Goal: Task Accomplishment & Management: Use online tool/utility

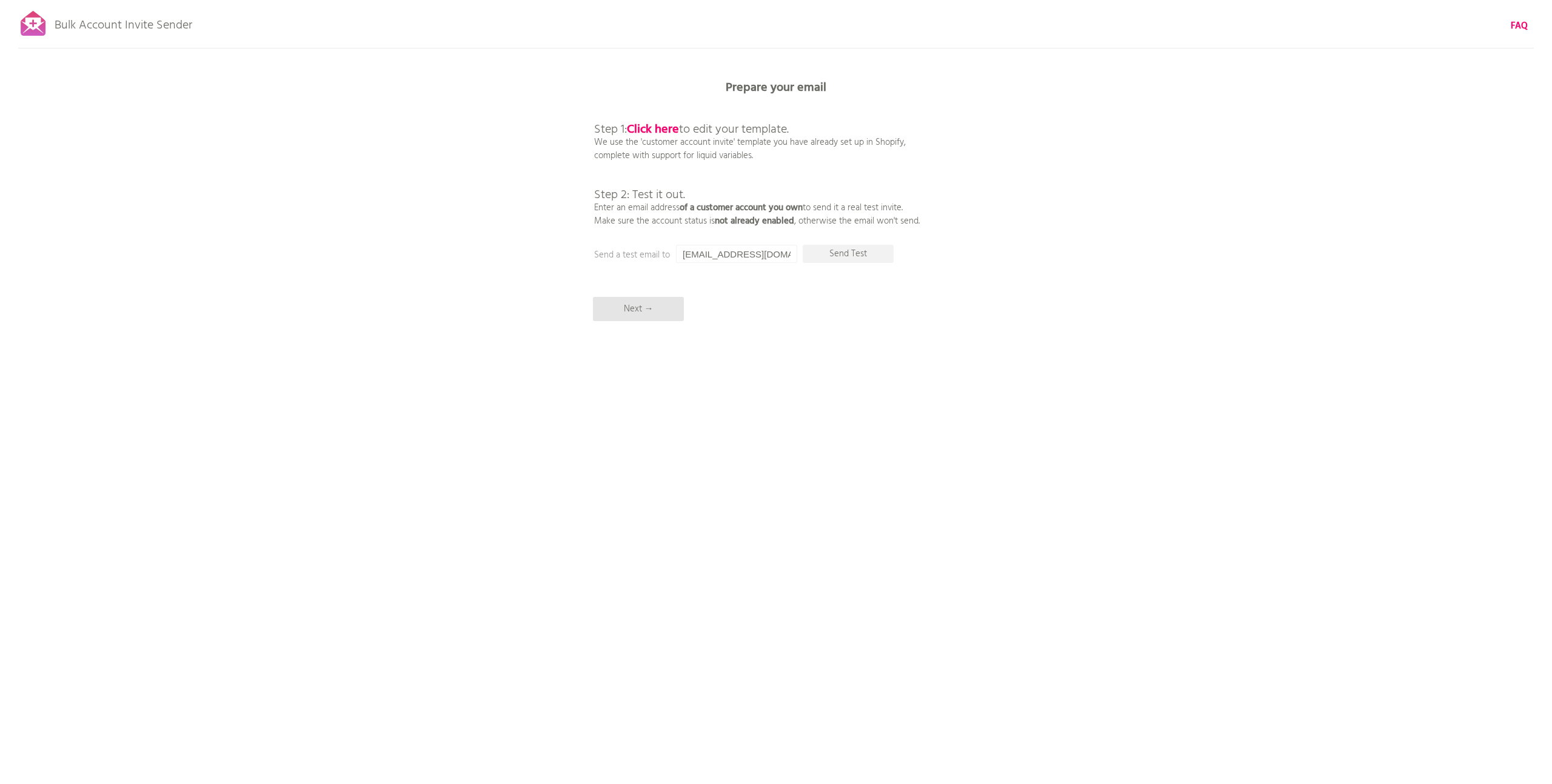
drag, startPoint x: 685, startPoint y: 127, endPoint x: 783, endPoint y: 130, distance: 98.0
click at [802, 127] on p "Step 1: Click here to edit your template. We use the 'customer account invite' …" at bounding box center [757, 163] width 326 height 131
drag, startPoint x: 783, startPoint y: 130, endPoint x: 636, endPoint y: 125, distance: 147.1
click at [765, 131] on span "Step 1: Click here to edit your template." at bounding box center [692, 130] width 194 height 19
click at [650, 126] on b "Click here" at bounding box center [653, 130] width 53 height 19
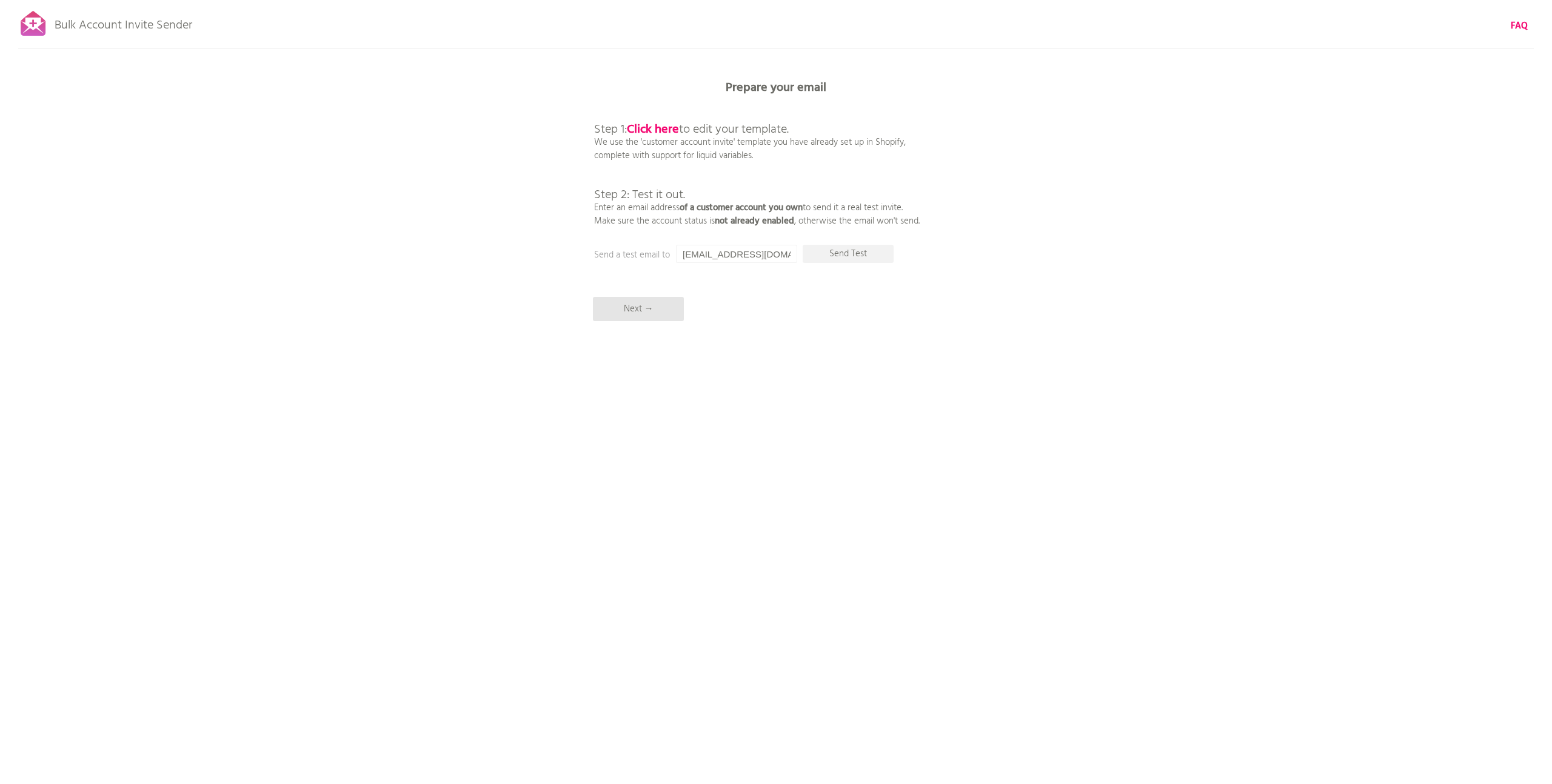
drag, startPoint x: 1155, startPoint y: 204, endPoint x: 1134, endPoint y: 206, distance: 21.1
click at [1154, 204] on div "Bulk Account Invite Sender FAQ Synced all customers! Pause sending (This can ta…" at bounding box center [776, 212] width 1552 height 424
drag, startPoint x: 646, startPoint y: 204, endPoint x: 797, endPoint y: 220, distance: 151.8
click at [797, 220] on p "Step 1: Click here to edit your template. We use the 'customer account invite' …" at bounding box center [757, 163] width 326 height 131
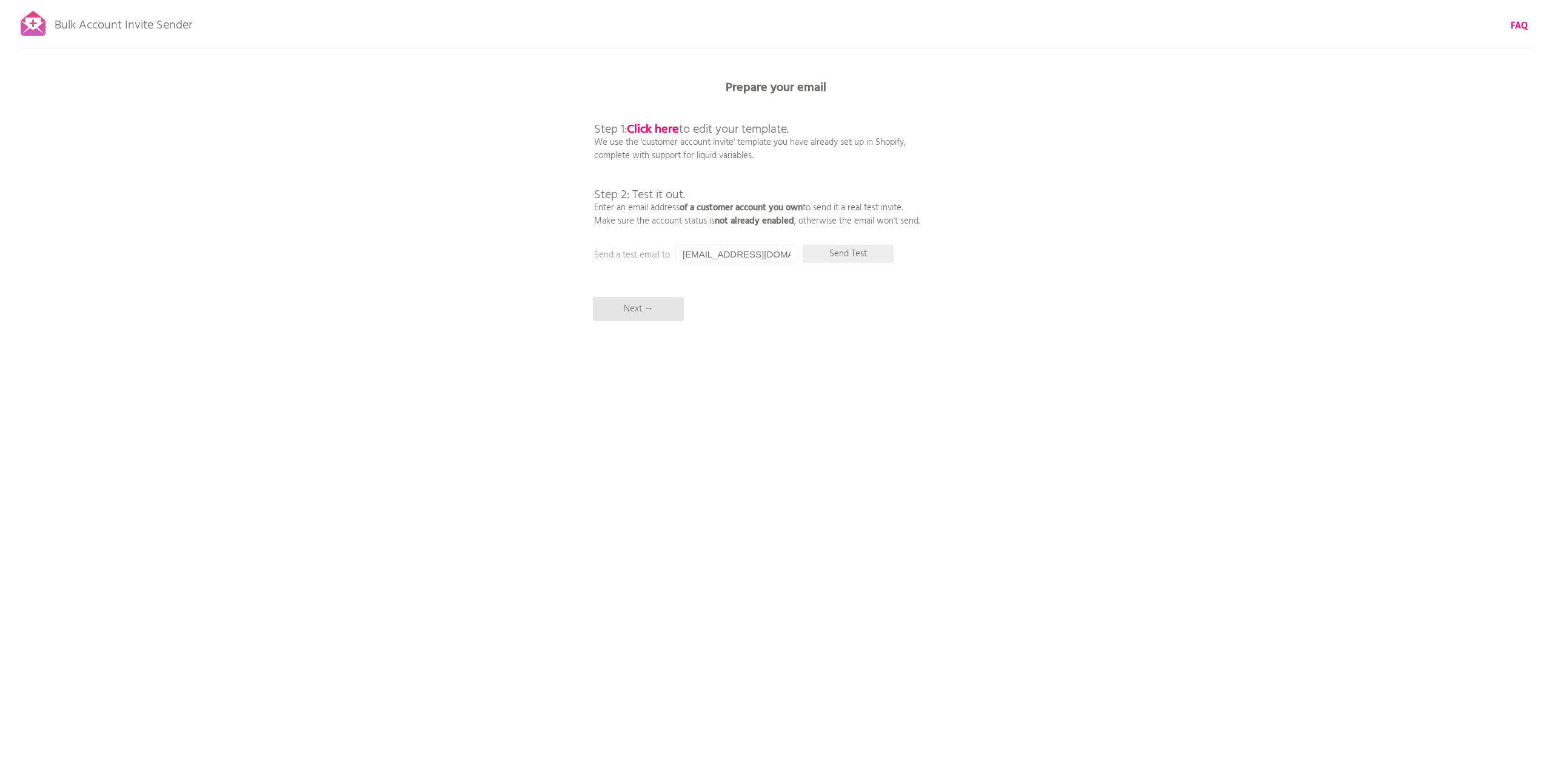
click at [846, 256] on p "Send Test" at bounding box center [848, 254] width 91 height 18
click at [784, 257] on input "[EMAIL_ADDRESS][DOMAIN_NAME]" at bounding box center [736, 254] width 122 height 18
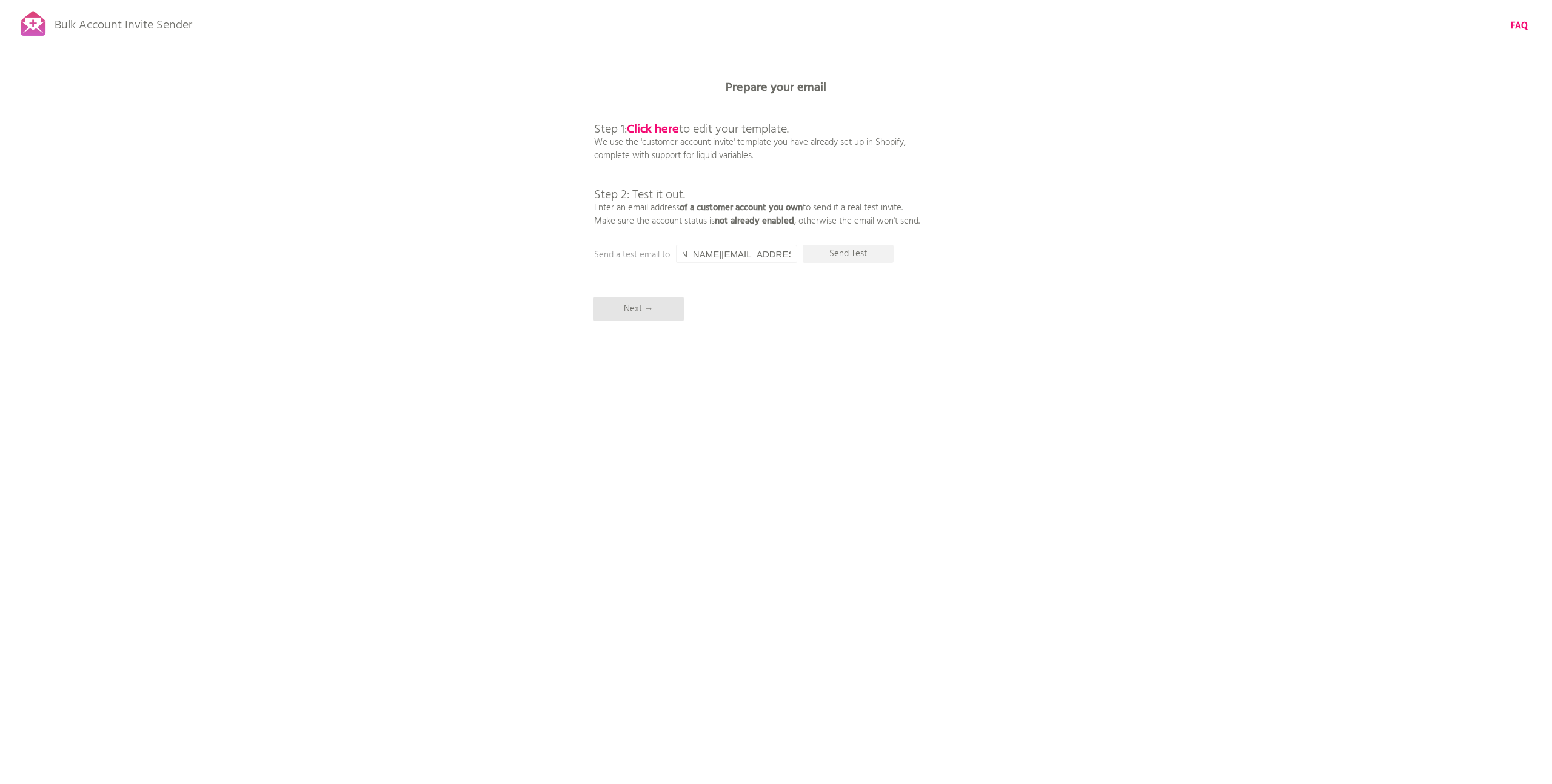
type input "[PERSON_NAME][EMAIL_ADDRESS][DOMAIN_NAME]"
click at [872, 257] on p "Send Test" at bounding box center [848, 254] width 91 height 18
click at [883, 258] on p "Send Test" at bounding box center [848, 254] width 91 height 18
click at [628, 311] on p "Next →" at bounding box center [638, 309] width 91 height 24
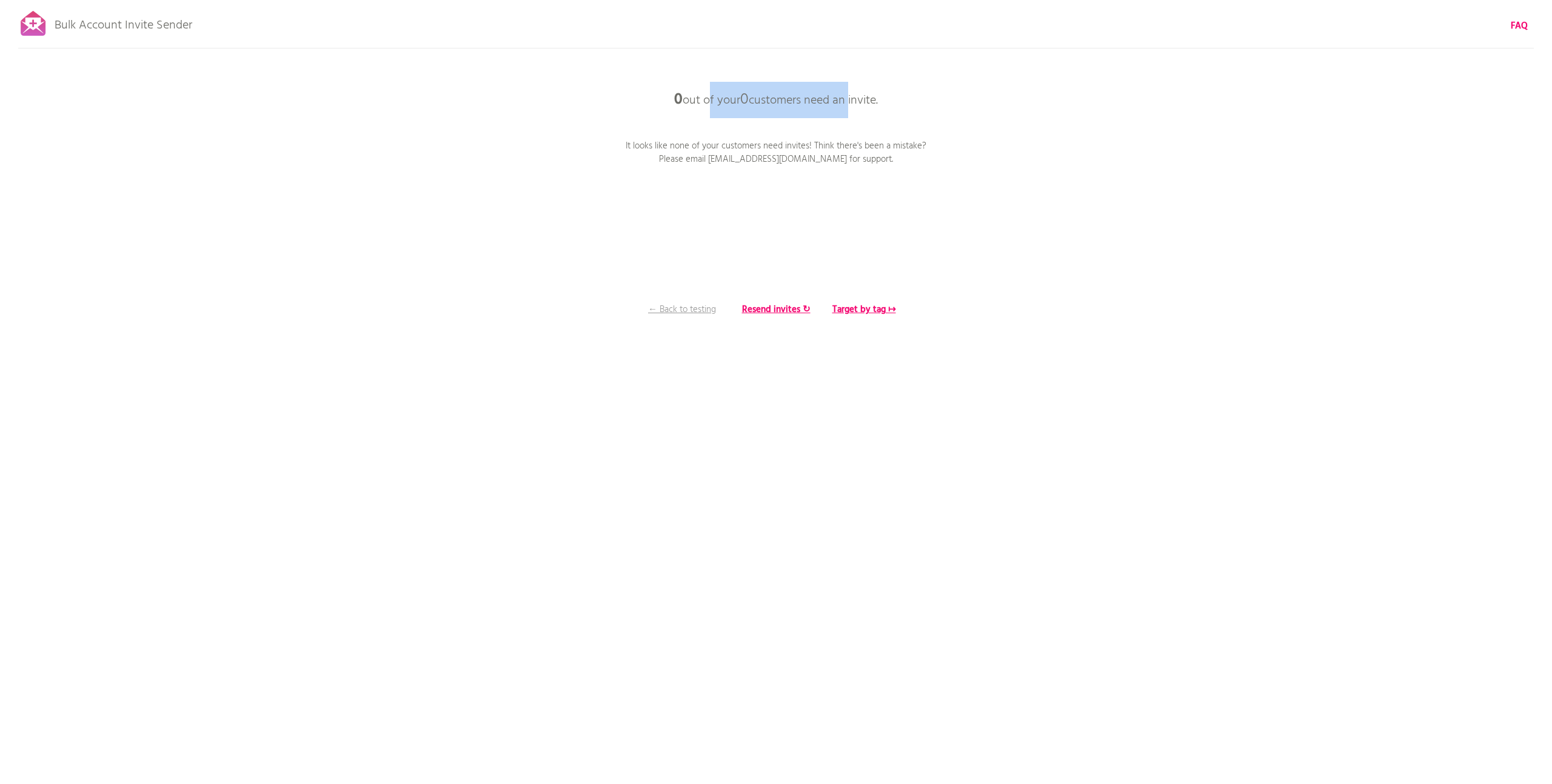
drag, startPoint x: 741, startPoint y: 103, endPoint x: 818, endPoint y: 116, distance: 78.1
click at [844, 103] on p "0 out of your 0 customers need an invite." at bounding box center [776, 101] width 364 height 37
drag, startPoint x: 763, startPoint y: 157, endPoint x: 728, endPoint y: 154, distance: 35.1
click at [762, 157] on p "It looks like none of your customers need invites! Think there's been a mistake…" at bounding box center [776, 152] width 303 height 26
drag, startPoint x: 625, startPoint y: 143, endPoint x: 948, endPoint y: 147, distance: 323.0
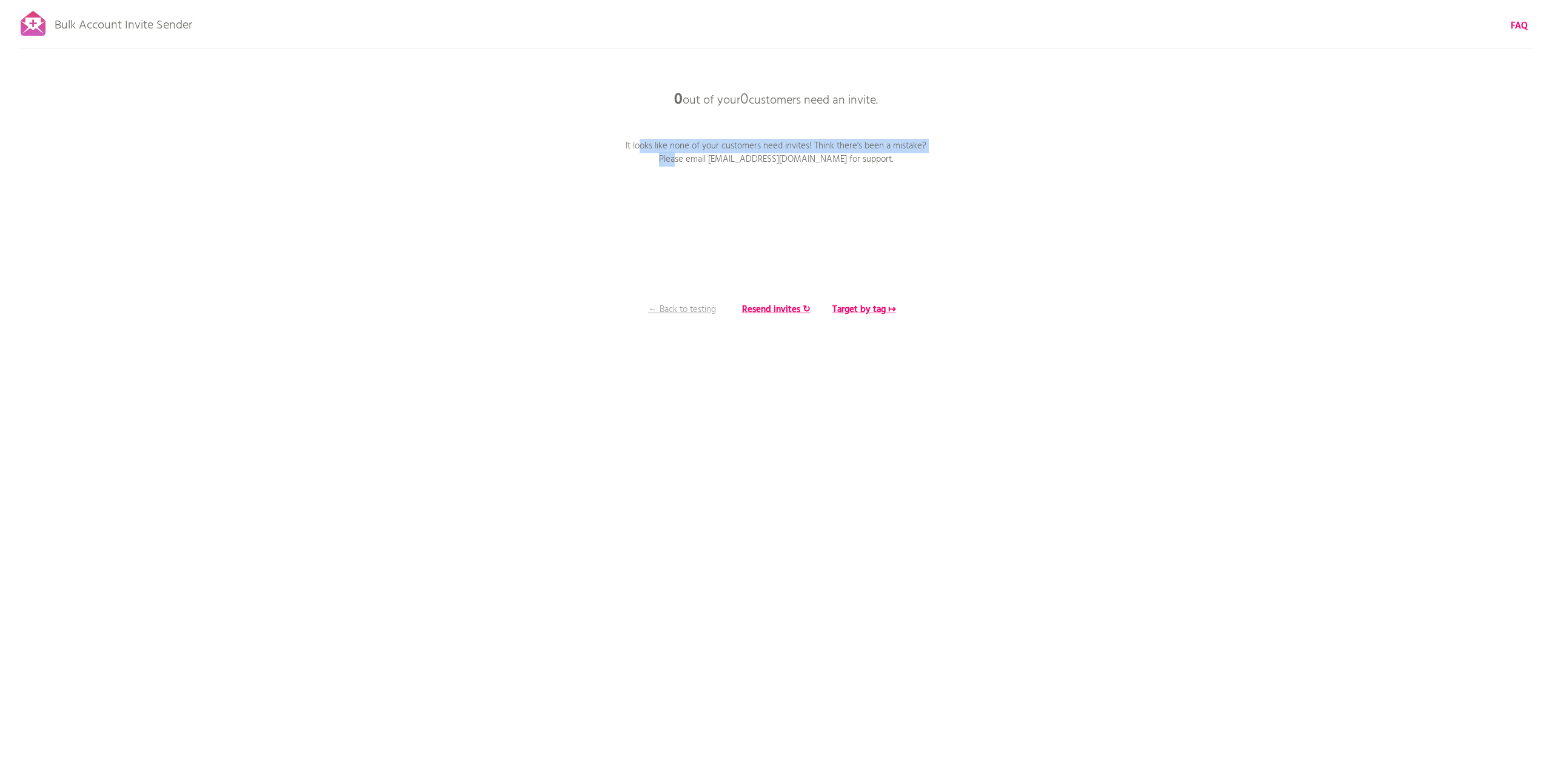
click at [956, 148] on div "Bulk Account Invite Sender FAQ Synced all customers! Pause sending (This can ta…" at bounding box center [776, 212] width 1552 height 424
click at [893, 141] on p "It looks like none of your customers need invites! Think there's been a mistake…" at bounding box center [776, 152] width 303 height 26
click at [842, 312] on b "Target by tag ↦" at bounding box center [864, 310] width 64 height 15
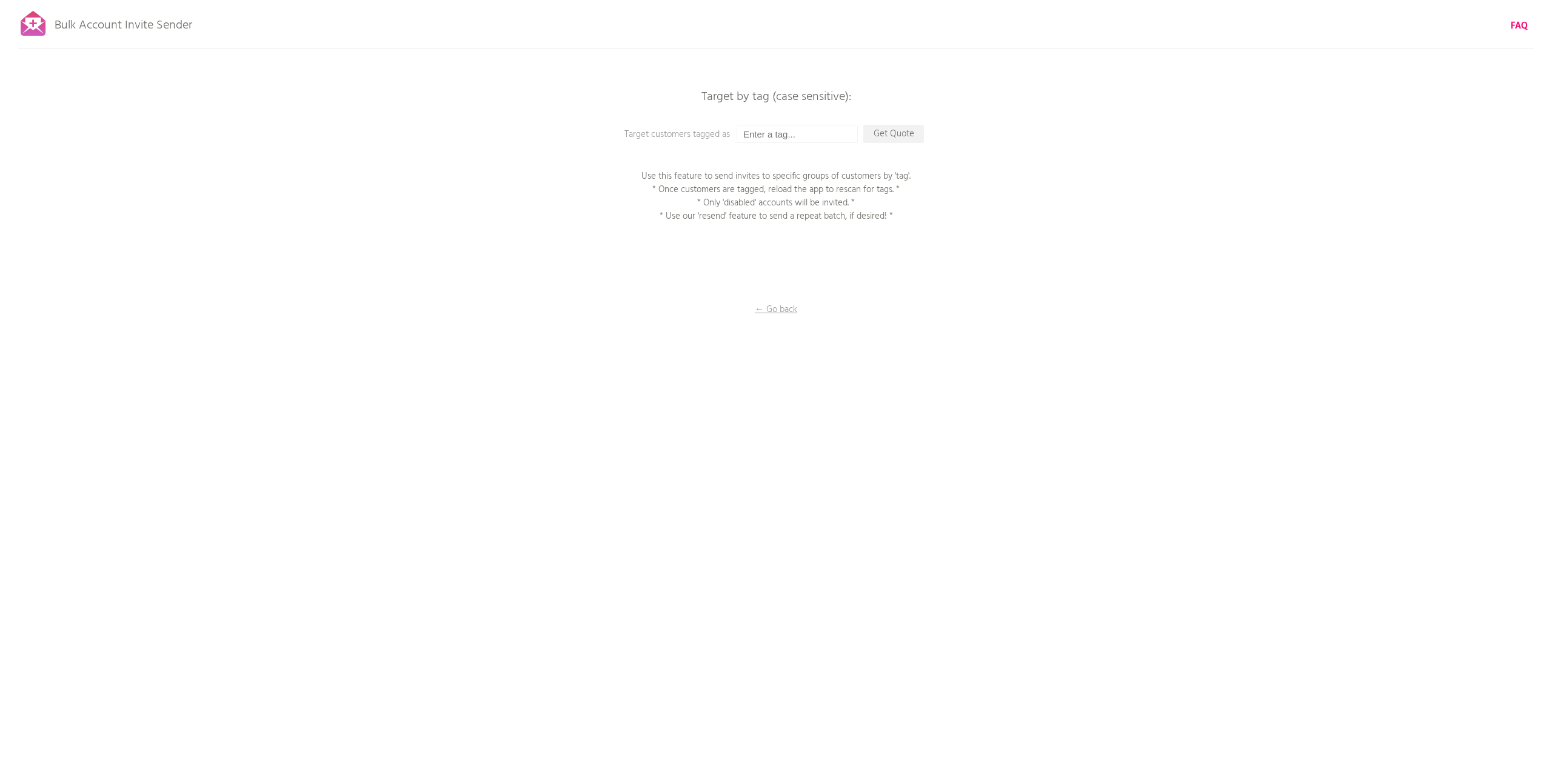
drag, startPoint x: 672, startPoint y: 176, endPoint x: 912, endPoint y: 216, distance: 243.3
click at [912, 216] on p "Use this feature to send invites to specific groups of customers by 'tag'. * On…" at bounding box center [776, 196] width 303 height 53
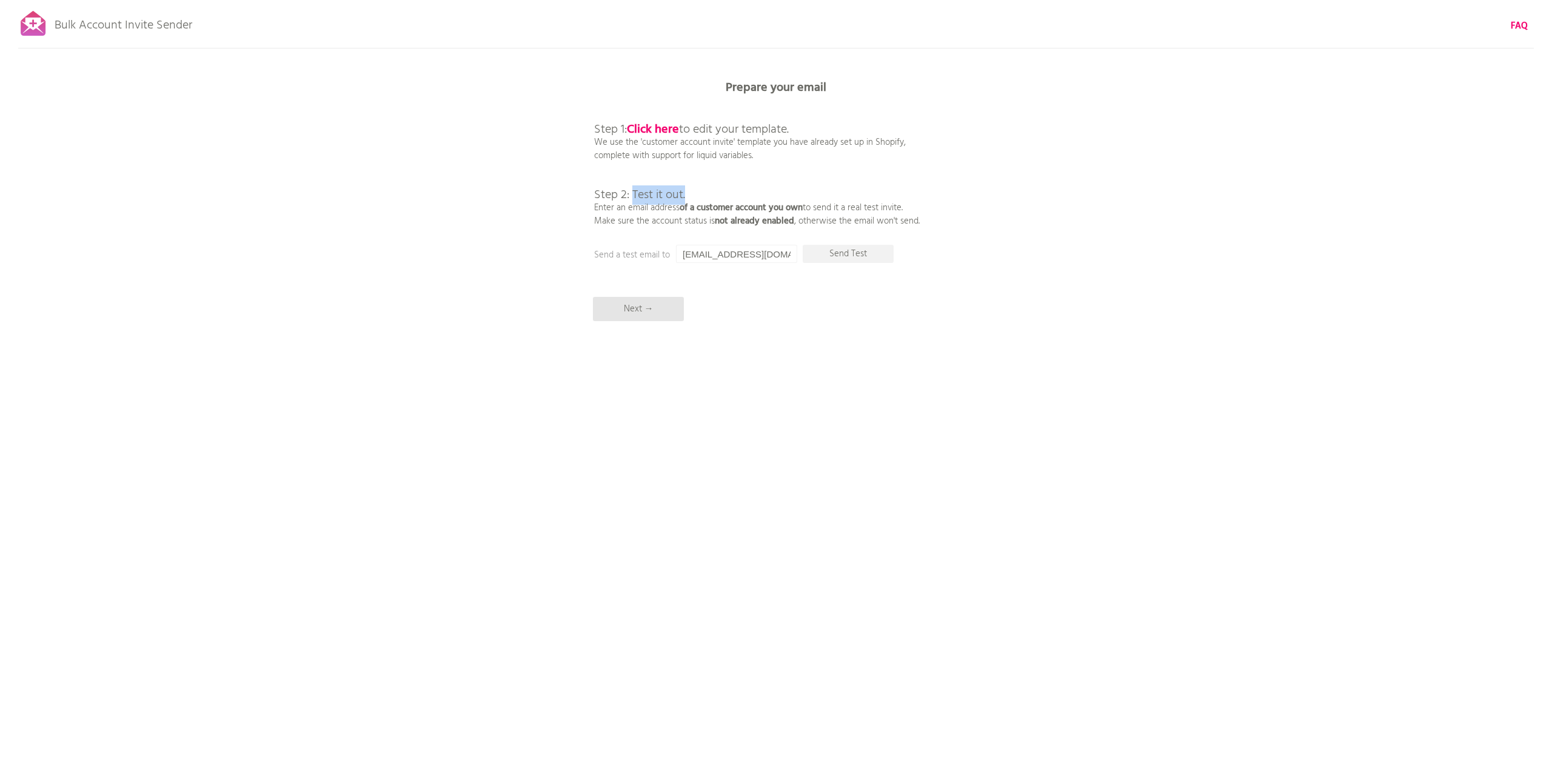
drag, startPoint x: 720, startPoint y: 192, endPoint x: 727, endPoint y: 192, distance: 7.0
click at [727, 192] on p "Step 1: Click here to edit your template. We use the 'customer account invite' …" at bounding box center [757, 163] width 326 height 131
drag, startPoint x: 727, startPoint y: 192, endPoint x: 722, endPoint y: 198, distance: 7.8
click at [727, 192] on p "Step 1: Click here to edit your template. We use the 'customer account invite' …" at bounding box center [757, 163] width 326 height 131
drag, startPoint x: 720, startPoint y: 206, endPoint x: 806, endPoint y: 212, distance: 86.2
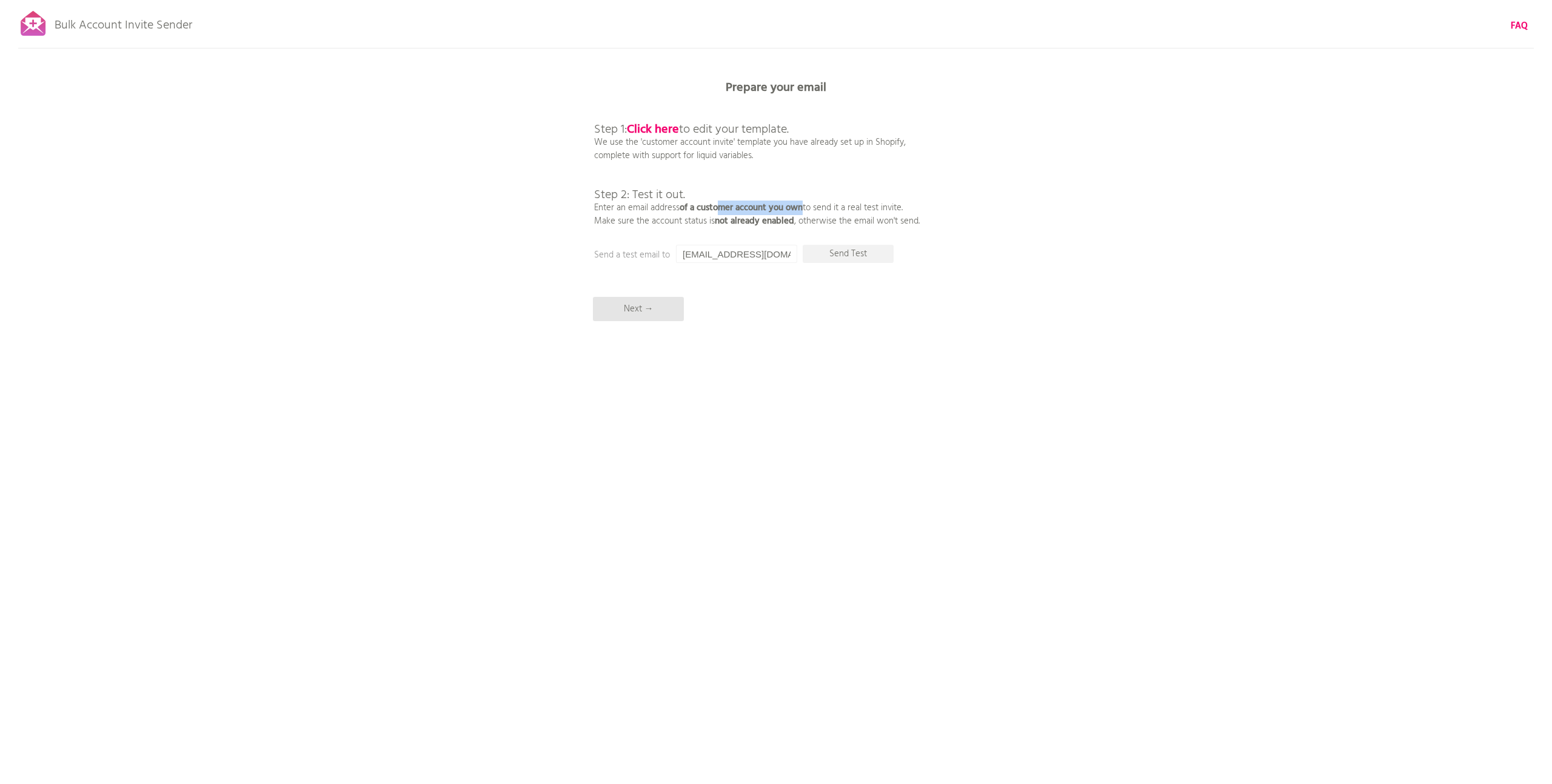
click at [806, 212] on p "Step 1: Click here to edit your template. We use the 'customer account invite' …" at bounding box center [757, 163] width 326 height 131
click at [835, 256] on p "Send Test" at bounding box center [848, 254] width 91 height 18
drag, startPoint x: 636, startPoint y: 317, endPoint x: 576, endPoint y: 311, distance: 60.3
click at [636, 317] on p "Next →" at bounding box center [638, 309] width 91 height 24
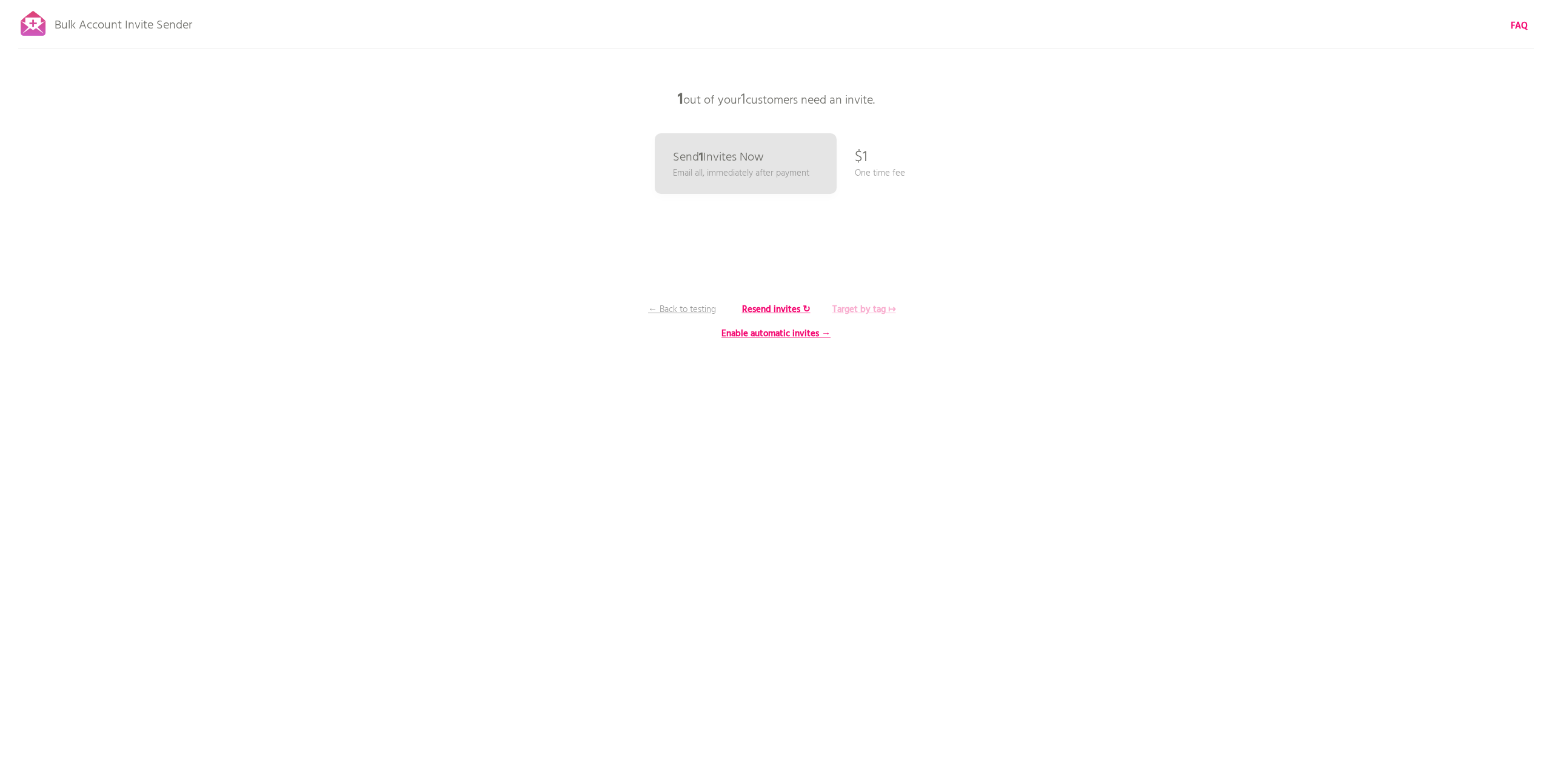
click at [866, 315] on b "Target by tag ↦" at bounding box center [864, 310] width 64 height 15
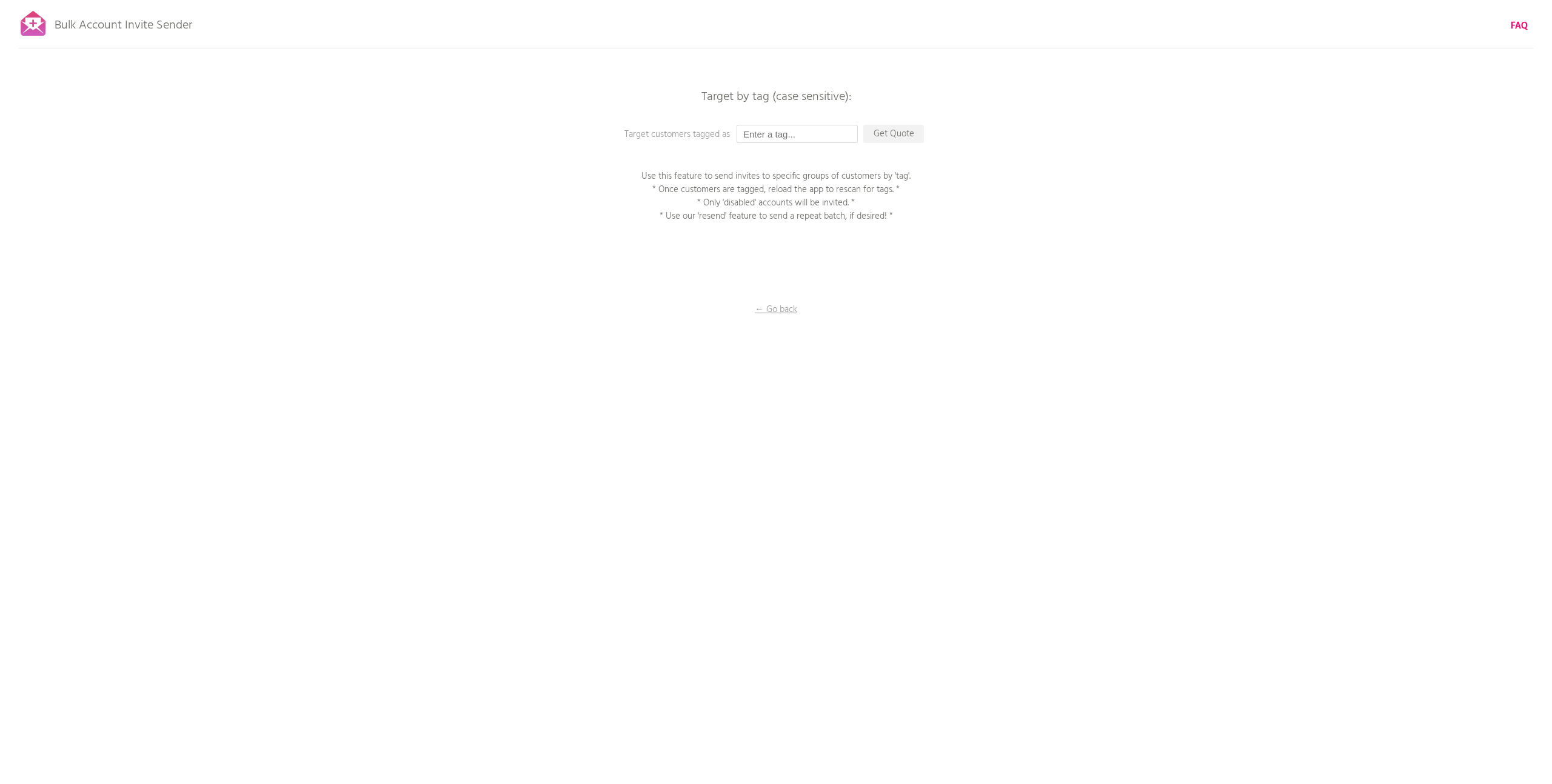
click at [780, 131] on input "text" at bounding box center [797, 134] width 122 height 18
click at [897, 139] on p "Get Quote" at bounding box center [893, 134] width 60 height 18
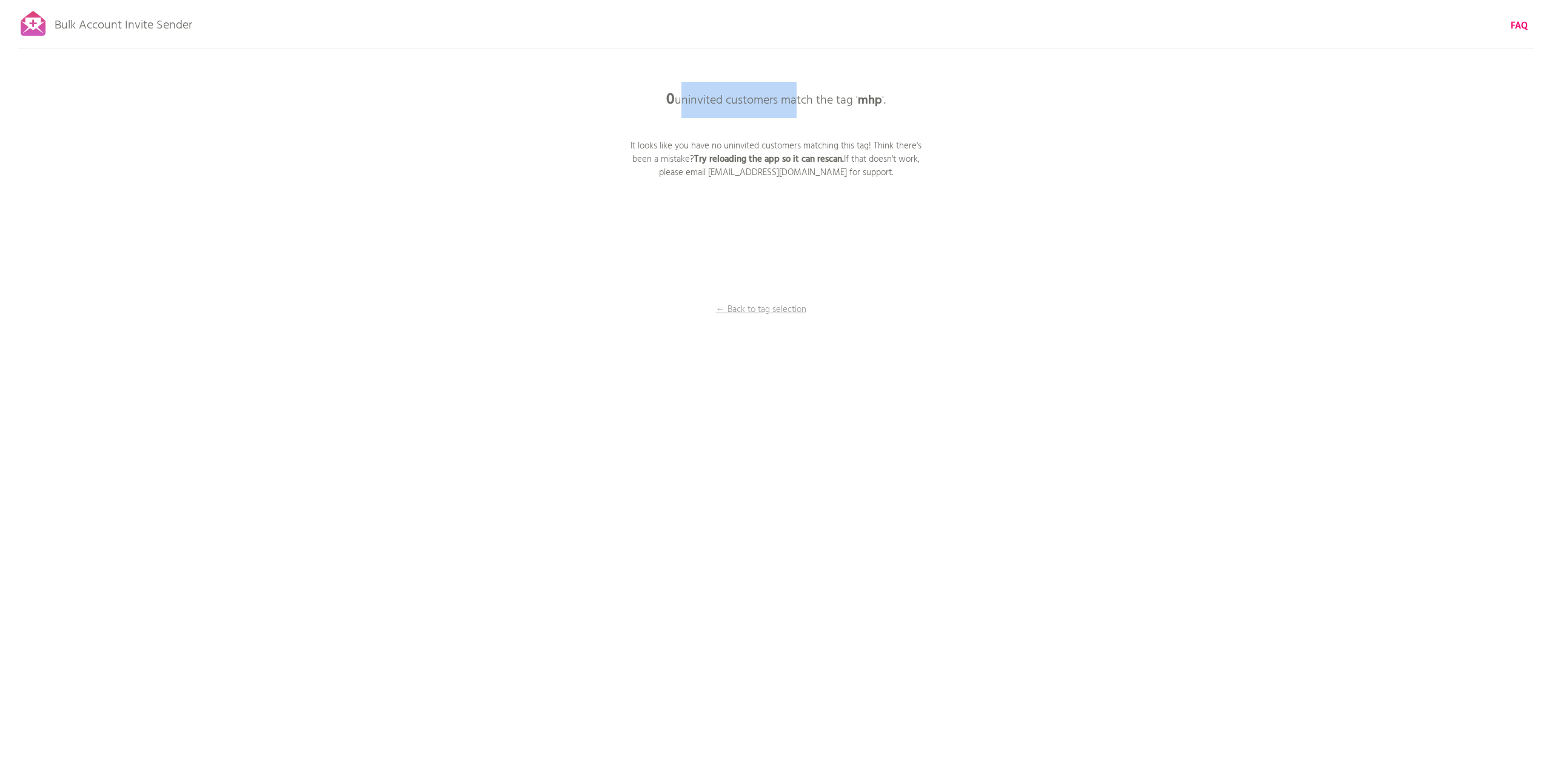
drag, startPoint x: 679, startPoint y: 102, endPoint x: 795, endPoint y: 103, distance: 116.0
click at [795, 103] on p "0 uninvited customers match the tag ' mhp '." at bounding box center [776, 101] width 364 height 37
click at [800, 105] on p "0 uninvited customers match the tag ' mhp '." at bounding box center [776, 101] width 364 height 37
click at [764, 309] on p "← Back to tag selection" at bounding box center [761, 309] width 91 height 13
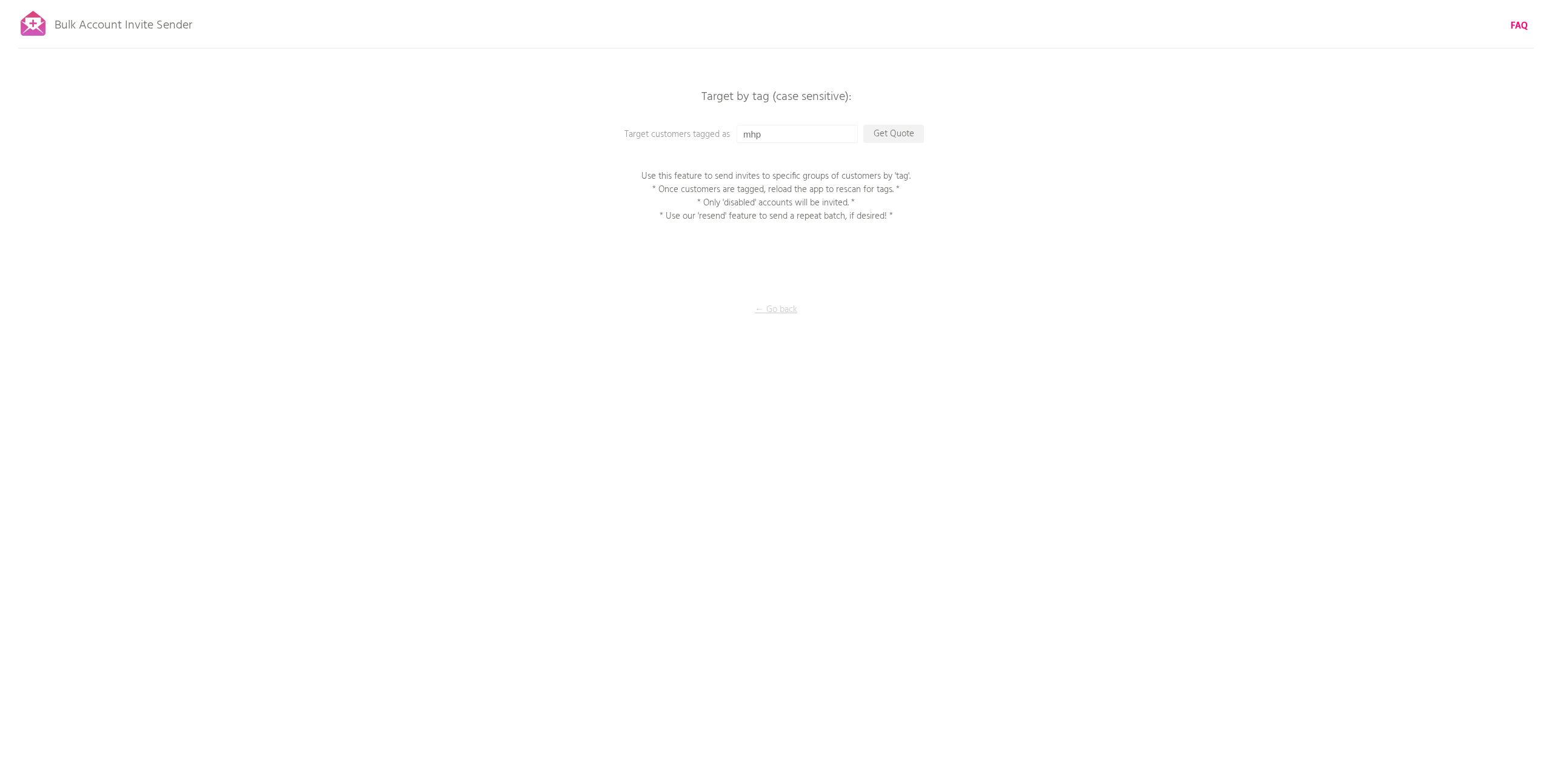
click at [772, 311] on p "← Go back" at bounding box center [776, 309] width 122 height 13
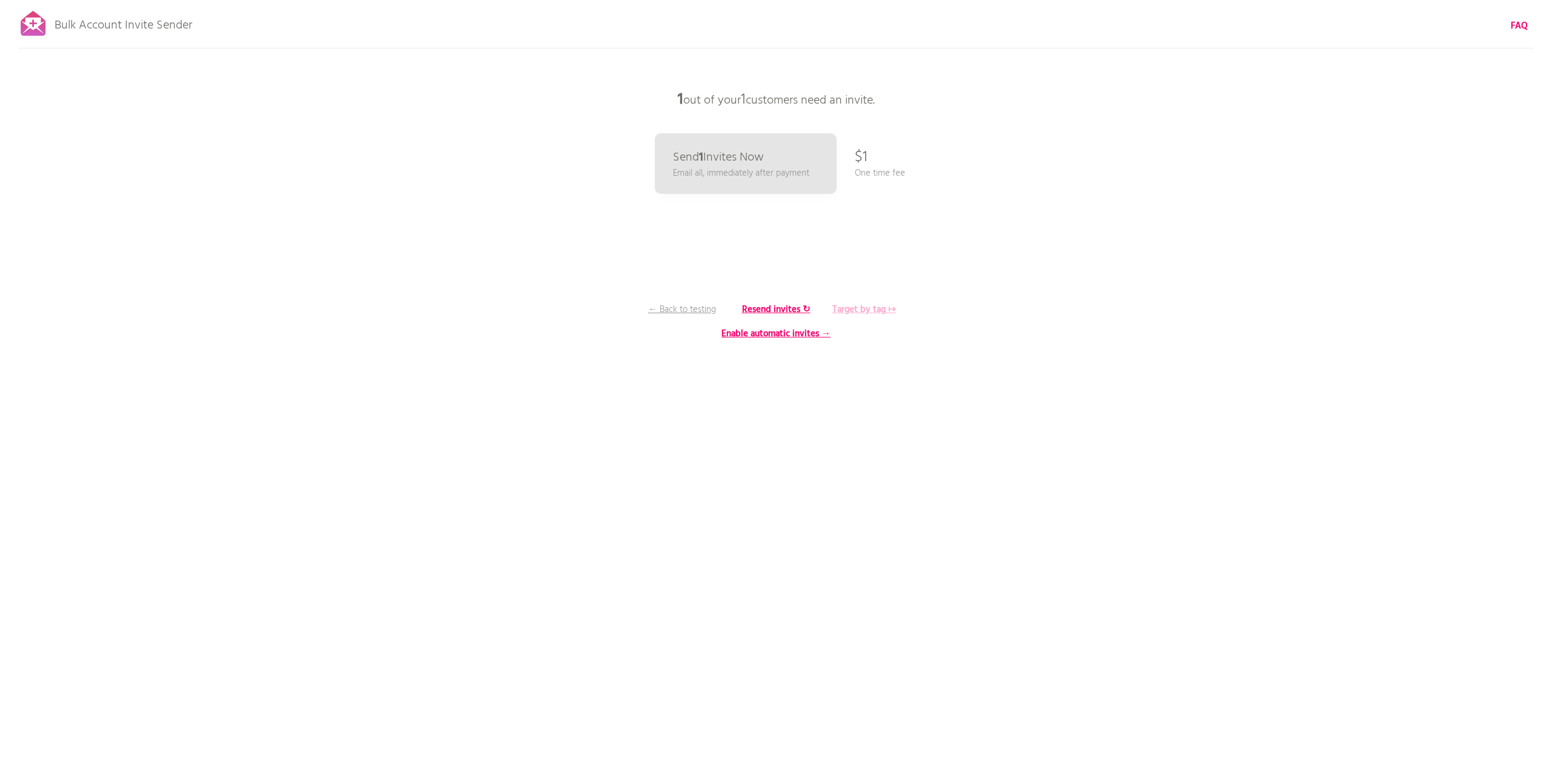
click at [857, 312] on b "Target by tag ↦" at bounding box center [864, 310] width 64 height 15
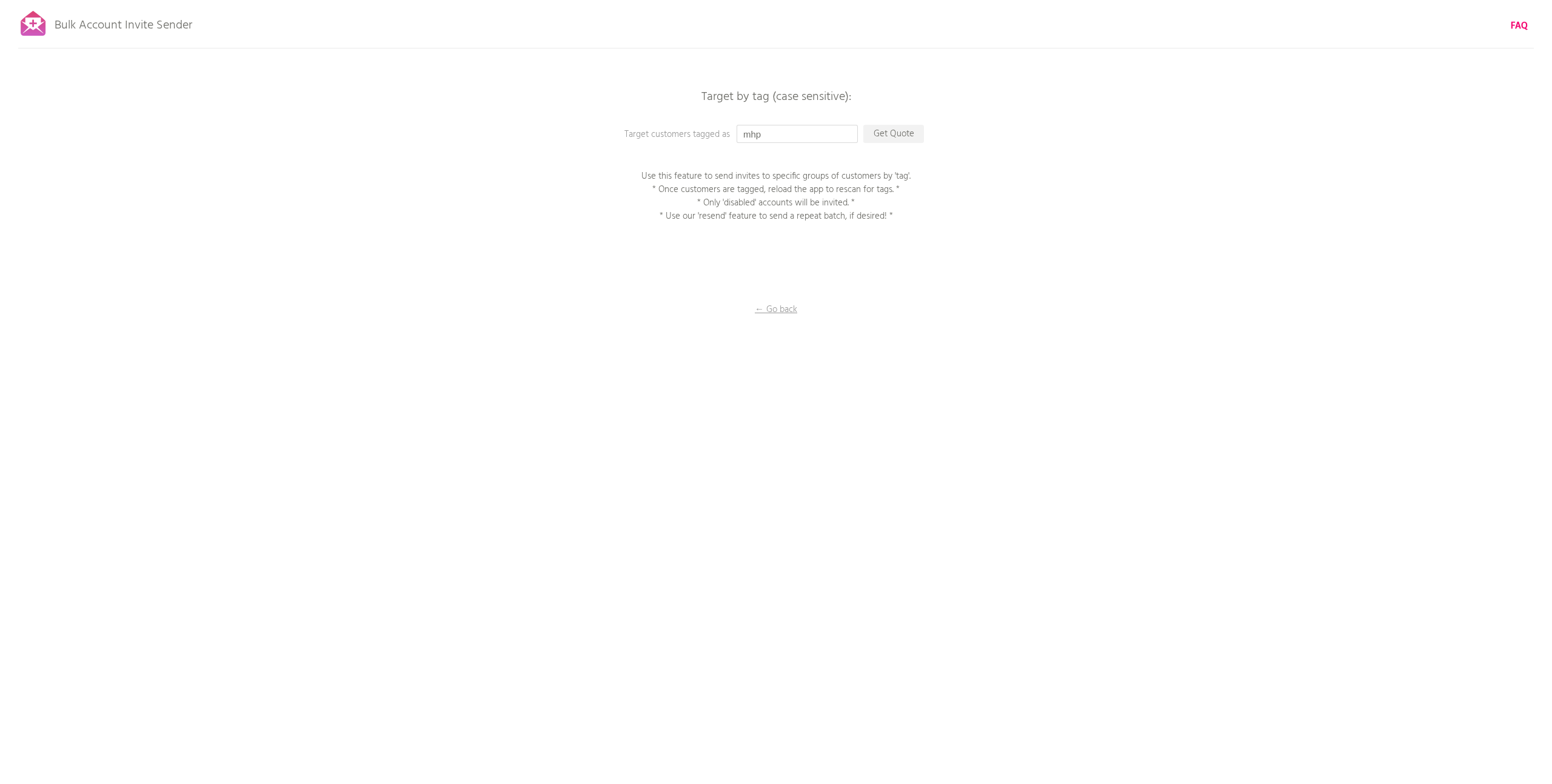
click at [797, 132] on input "mhp" at bounding box center [797, 134] width 122 height 18
type input "MHP"
drag, startPoint x: 886, startPoint y: 131, endPoint x: 596, endPoint y: 133, distance: 290.0
click at [886, 131] on p "Get Quote" at bounding box center [893, 134] width 60 height 18
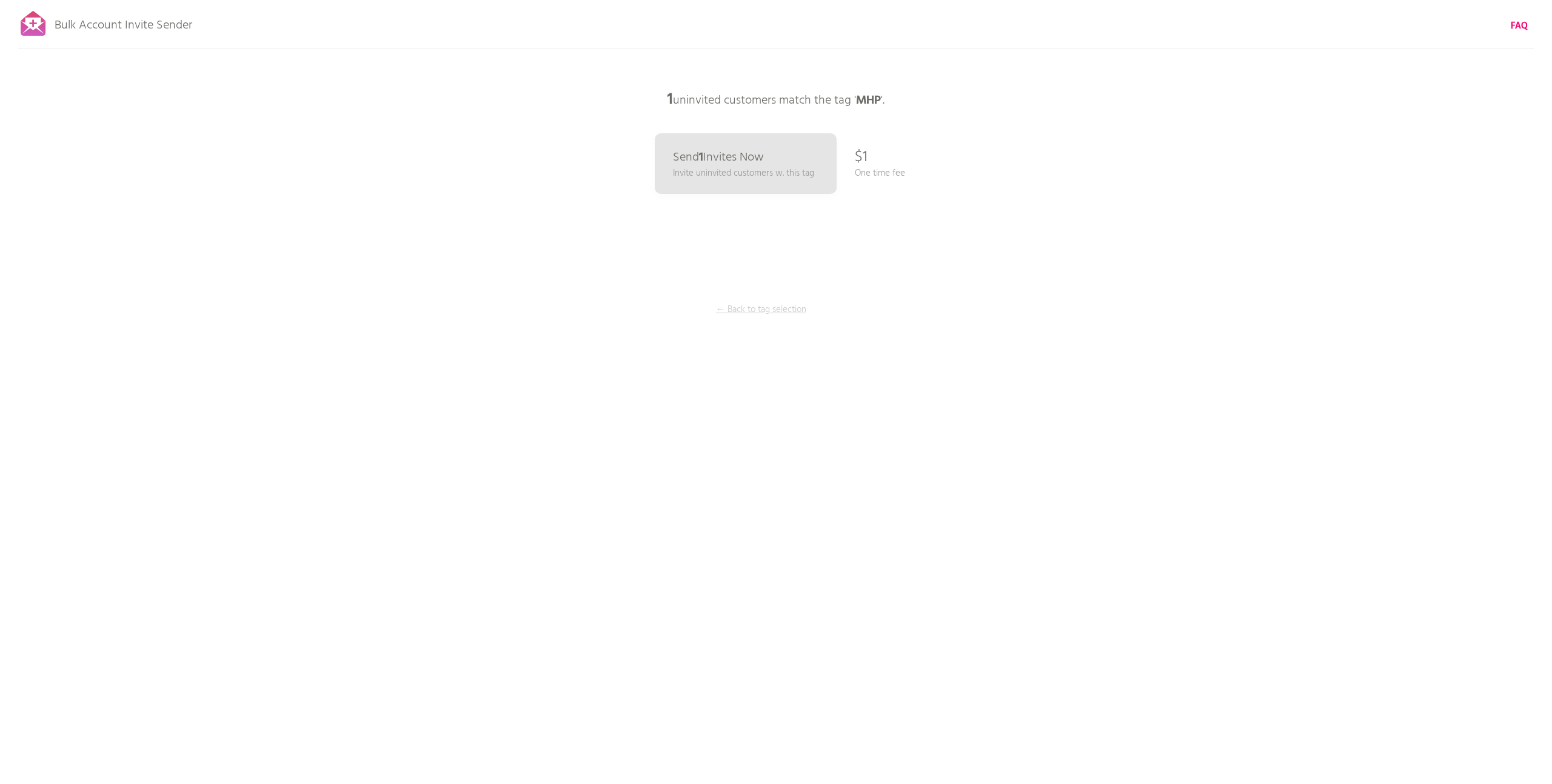
click at [776, 309] on p "← Back to tag selection" at bounding box center [761, 309] width 91 height 13
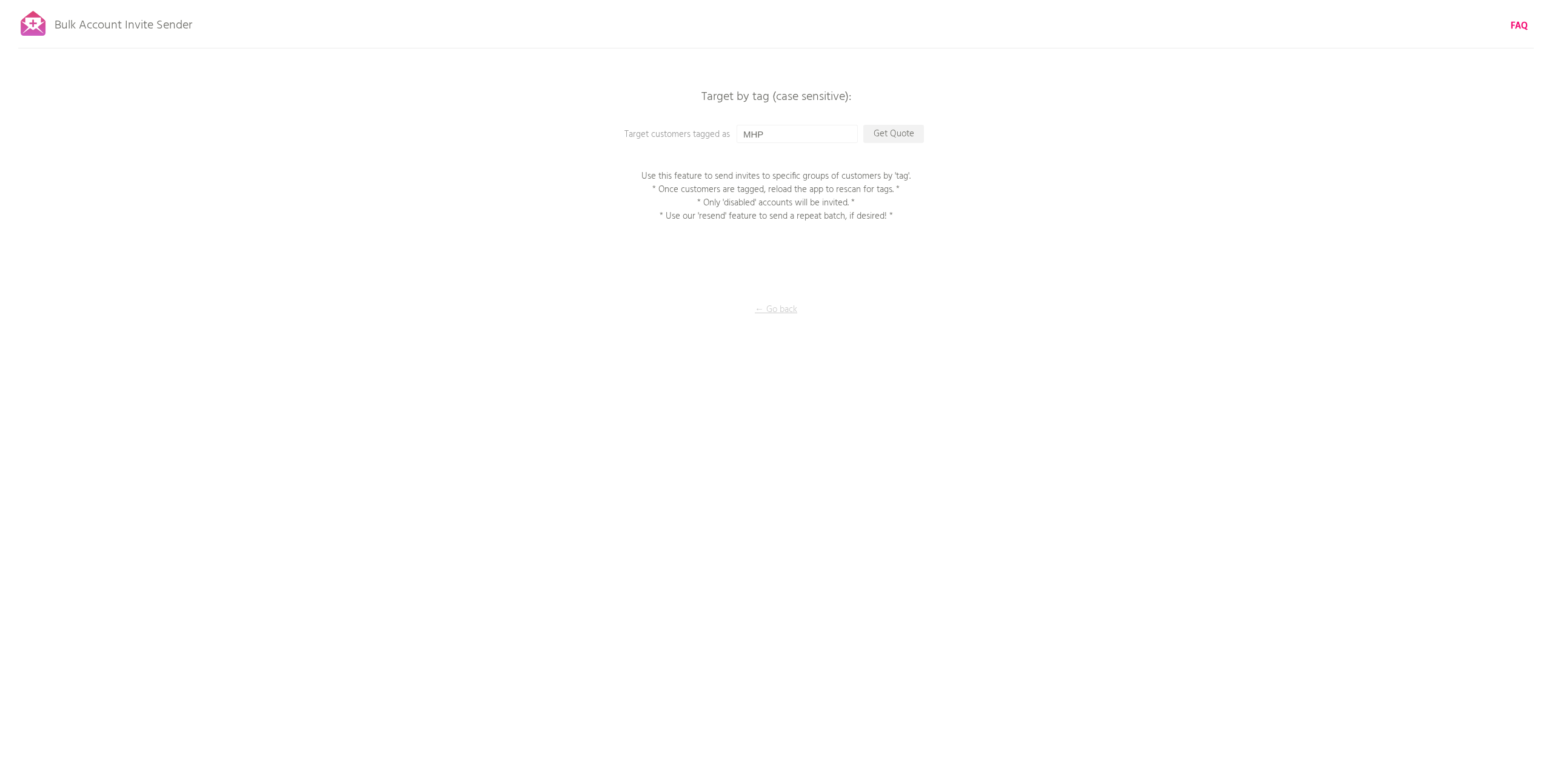
click at [774, 311] on p "← Go back" at bounding box center [776, 309] width 122 height 13
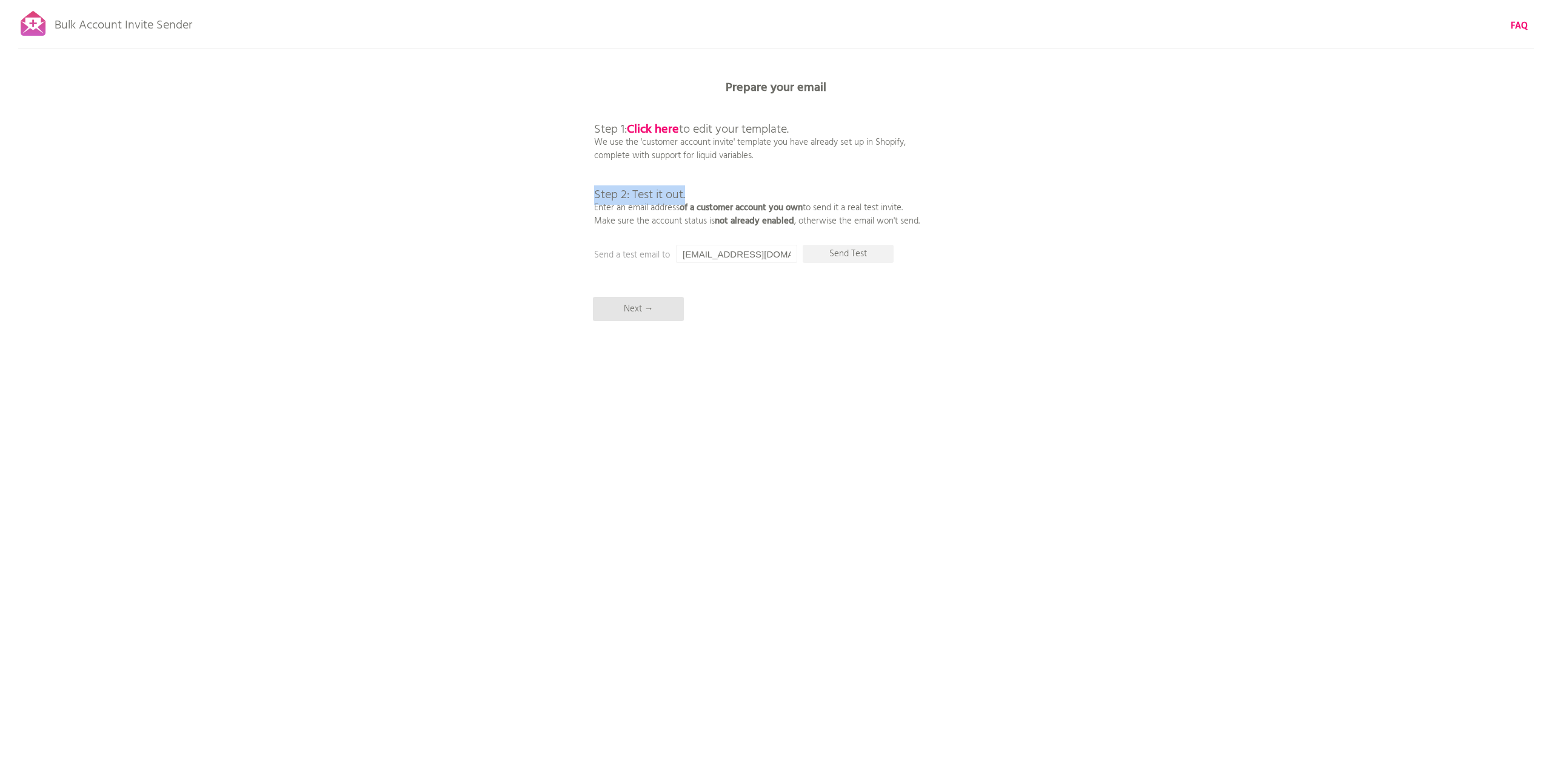
drag, startPoint x: 594, startPoint y: 192, endPoint x: 699, endPoint y: 197, distance: 105.1
click at [699, 197] on p "Step 1: Click here to edit your template. We use the 'customer account invite' …" at bounding box center [757, 163] width 326 height 131
drag, startPoint x: 701, startPoint y: 188, endPoint x: 659, endPoint y: 117, distance: 82.5
click at [701, 188] on p "Step 1: Click here to edit your template. We use the 'customer account invite' …" at bounding box center [757, 163] width 326 height 131
click at [650, 130] on b "Click here" at bounding box center [653, 130] width 53 height 19
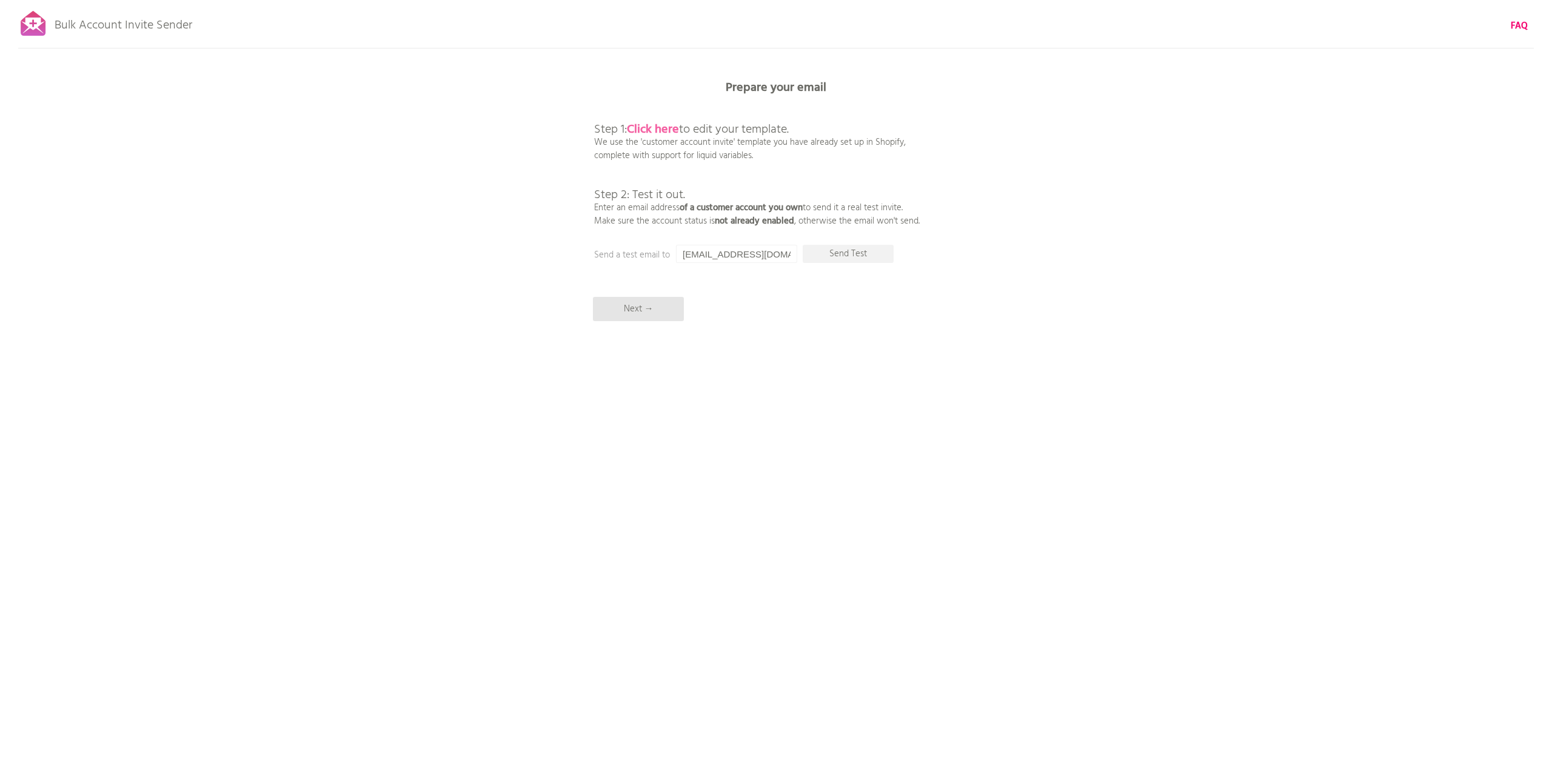
click at [650, 127] on b "Click here" at bounding box center [653, 130] width 53 height 19
click at [636, 309] on p "Next →" at bounding box center [638, 309] width 91 height 24
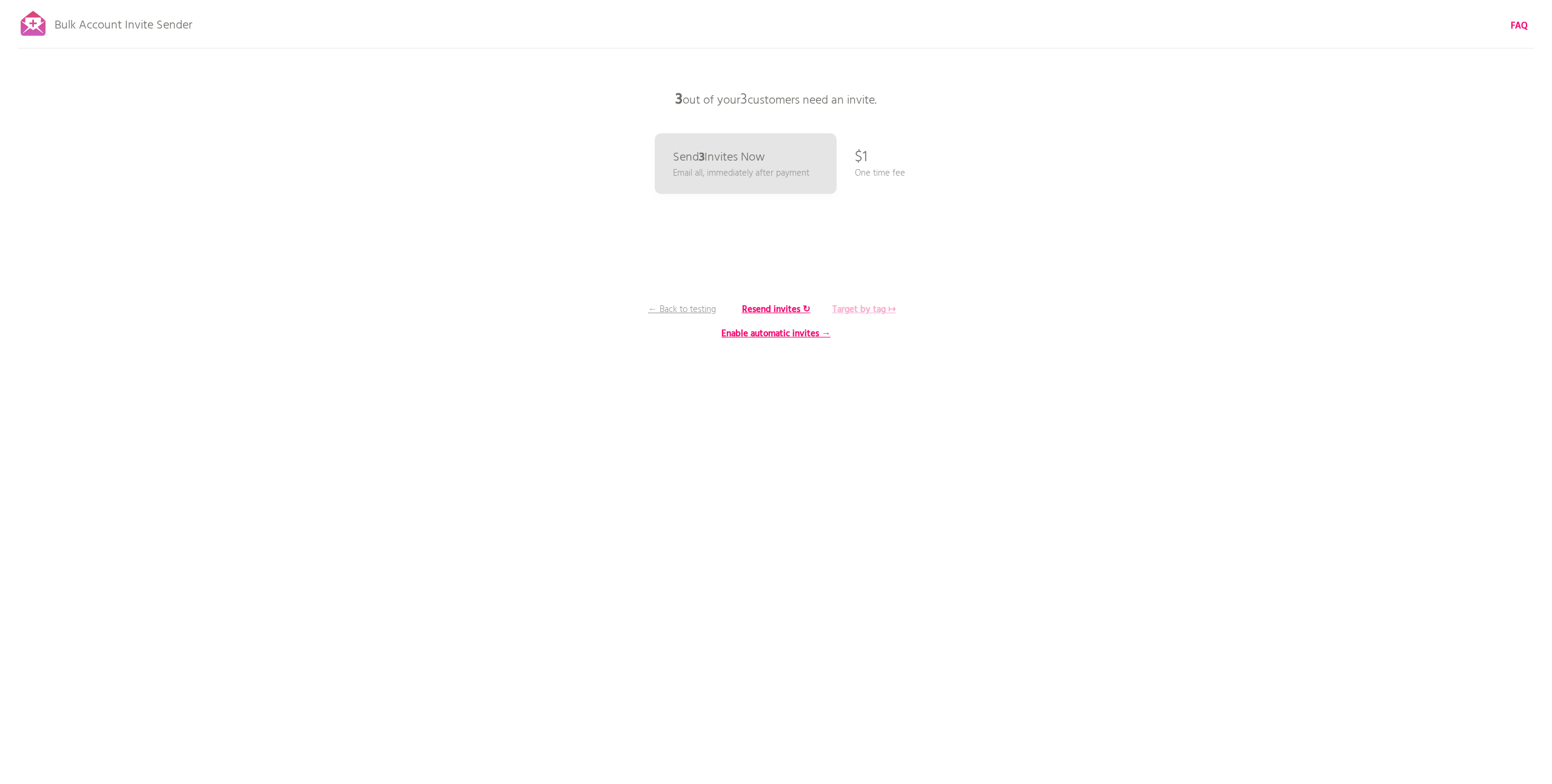
click at [861, 306] on b "Target by tag ↦" at bounding box center [864, 310] width 64 height 15
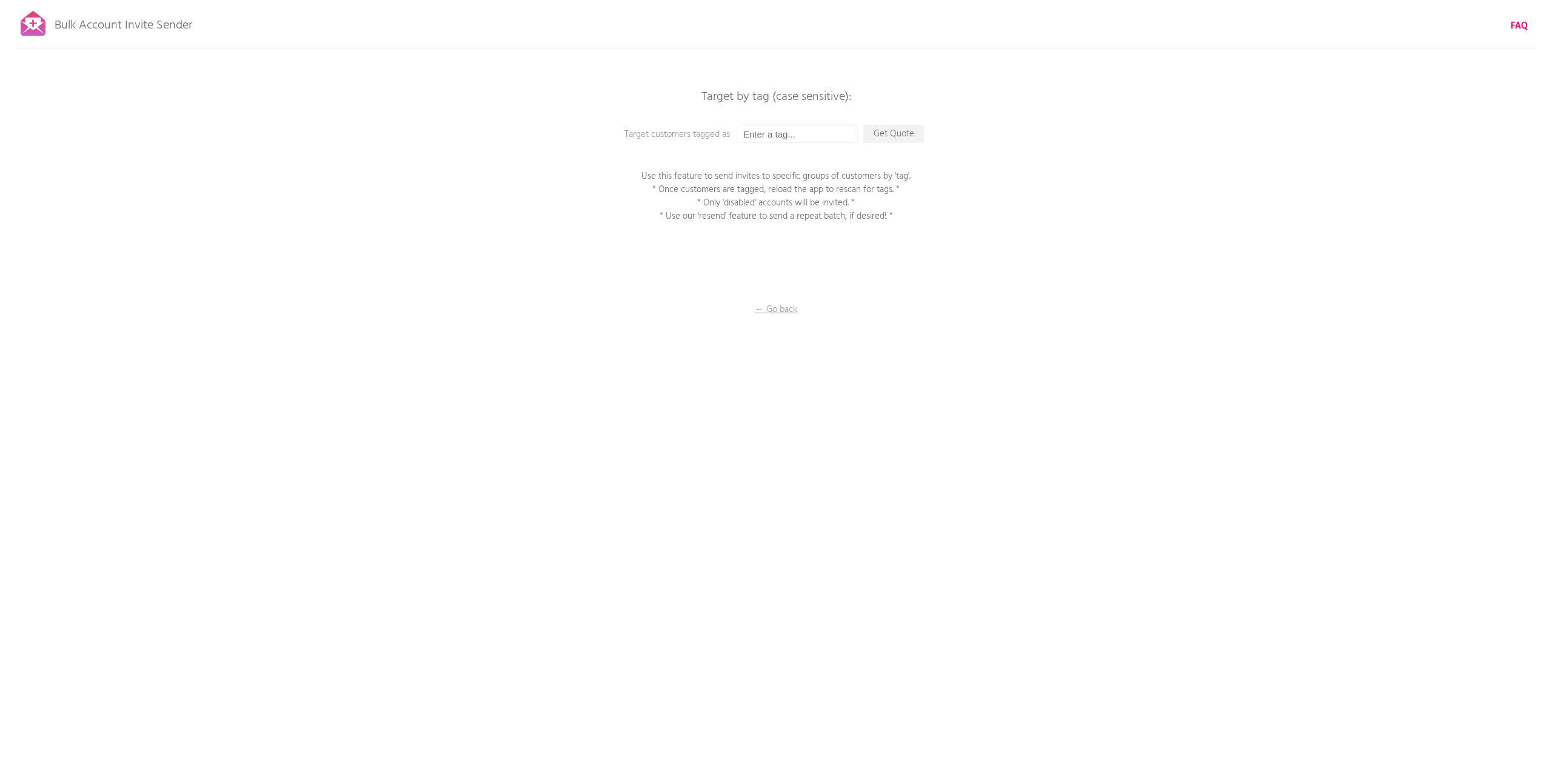
click at [801, 123] on div "Bulk Account Invite Sender FAQ Synced all customers! Pause sending (This can ta…" at bounding box center [776, 212] width 1552 height 424
click at [797, 142] on input "text" at bounding box center [797, 134] width 122 height 18
type input "MHP"
click at [883, 133] on p "Get Quote" at bounding box center [893, 134] width 60 height 18
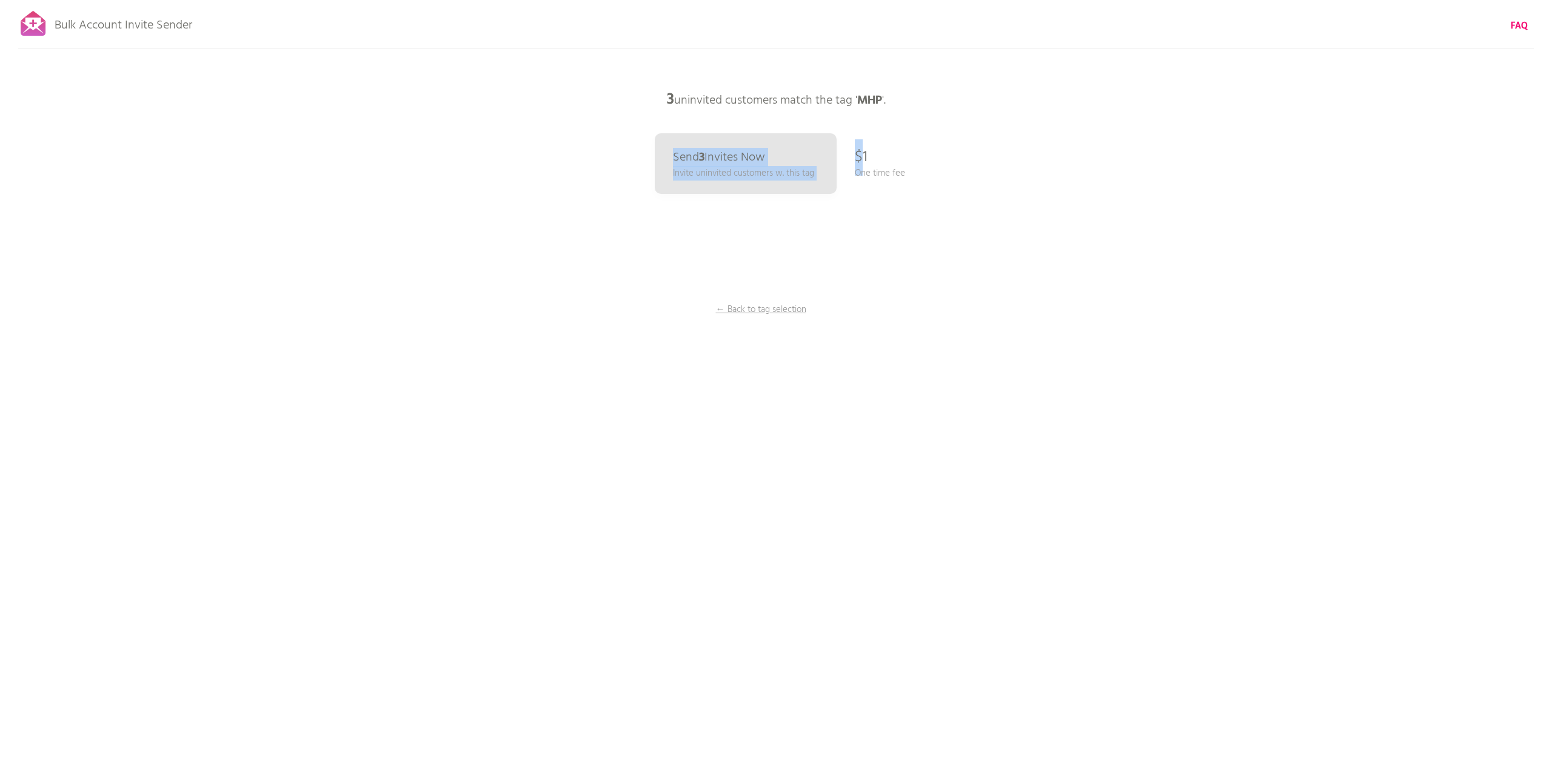
drag, startPoint x: 860, startPoint y: 158, endPoint x: 895, endPoint y: 166, distance: 35.9
click at [893, 158] on div "Bulk Account Invite Sender FAQ Synced all customers! Pause sending (This can ta…" at bounding box center [776, 212] width 1552 height 424
drag, startPoint x: 895, startPoint y: 166, endPoint x: 868, endPoint y: 209, distance: 50.8
click at [895, 166] on p "One time fee" at bounding box center [880, 172] width 50 height 13
click at [766, 161] on p "Send 3 Invites Now" at bounding box center [718, 157] width 95 height 13
